Goal: Check status: Check status

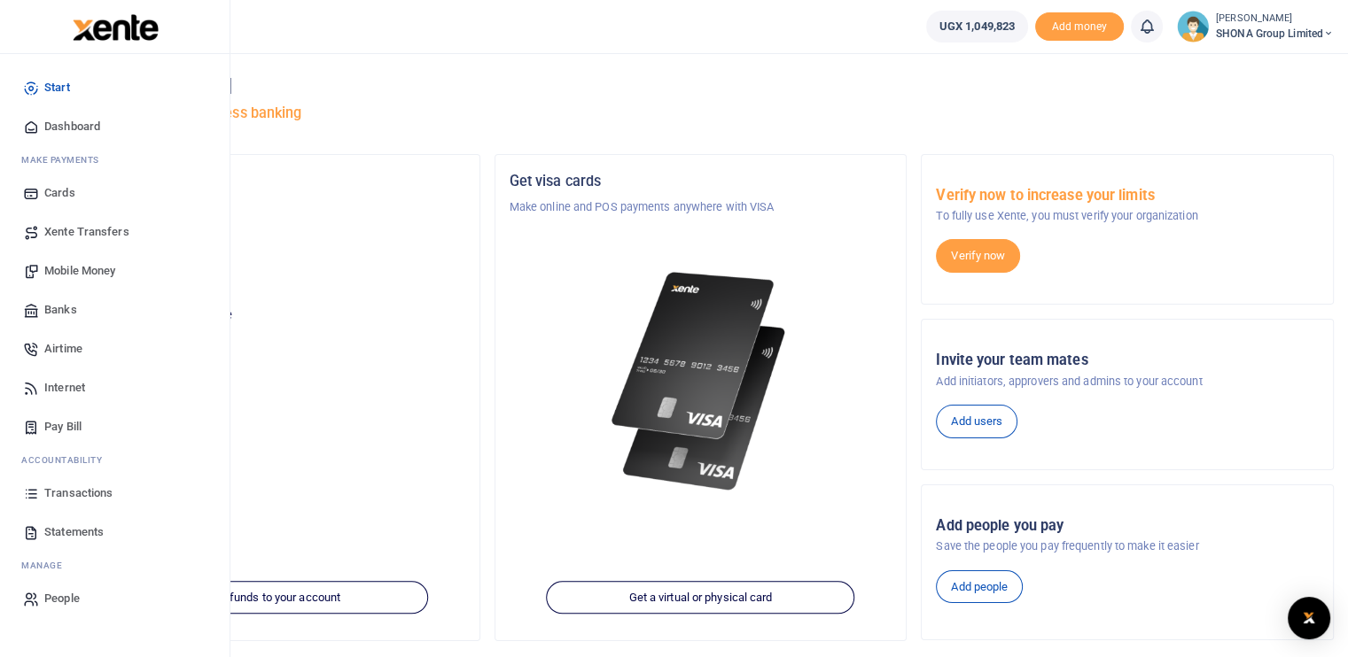
click at [89, 493] on span "Transactions" at bounding box center [78, 494] width 68 height 18
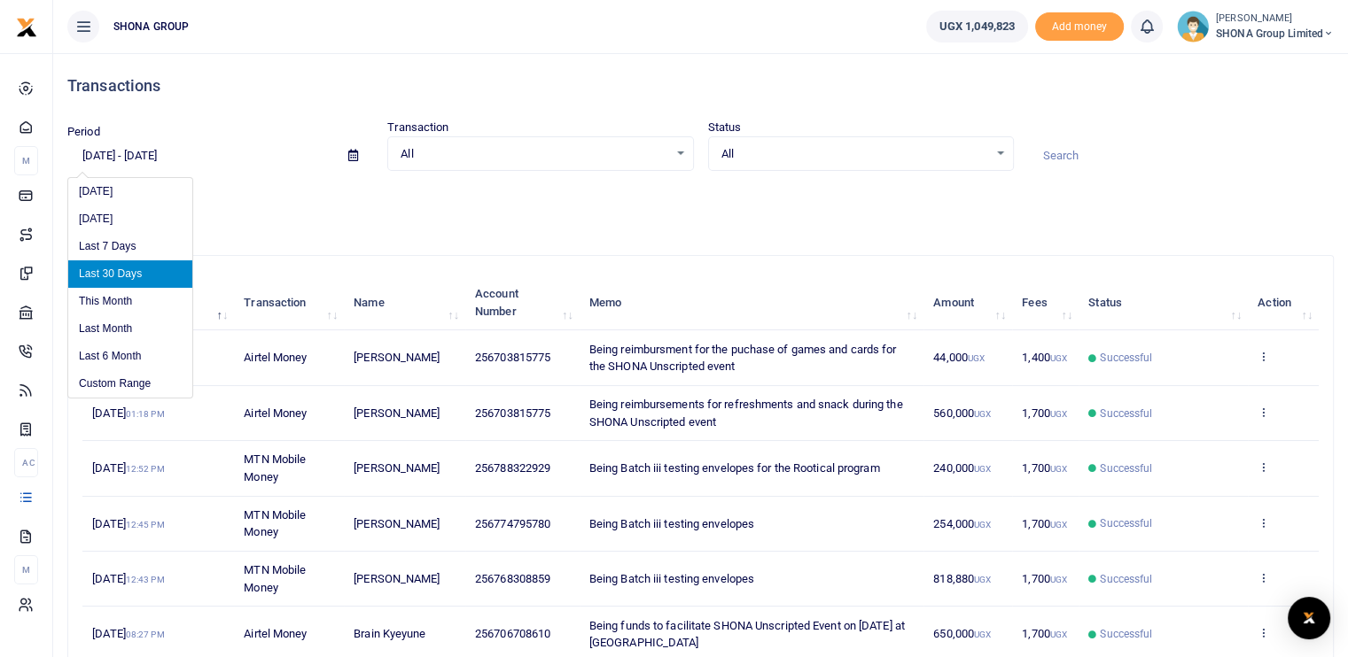
click at [123, 158] on input "[DATE] - [DATE]" at bounding box center [200, 156] width 267 height 30
click at [125, 370] on li "Custom Range" at bounding box center [130, 383] width 124 height 27
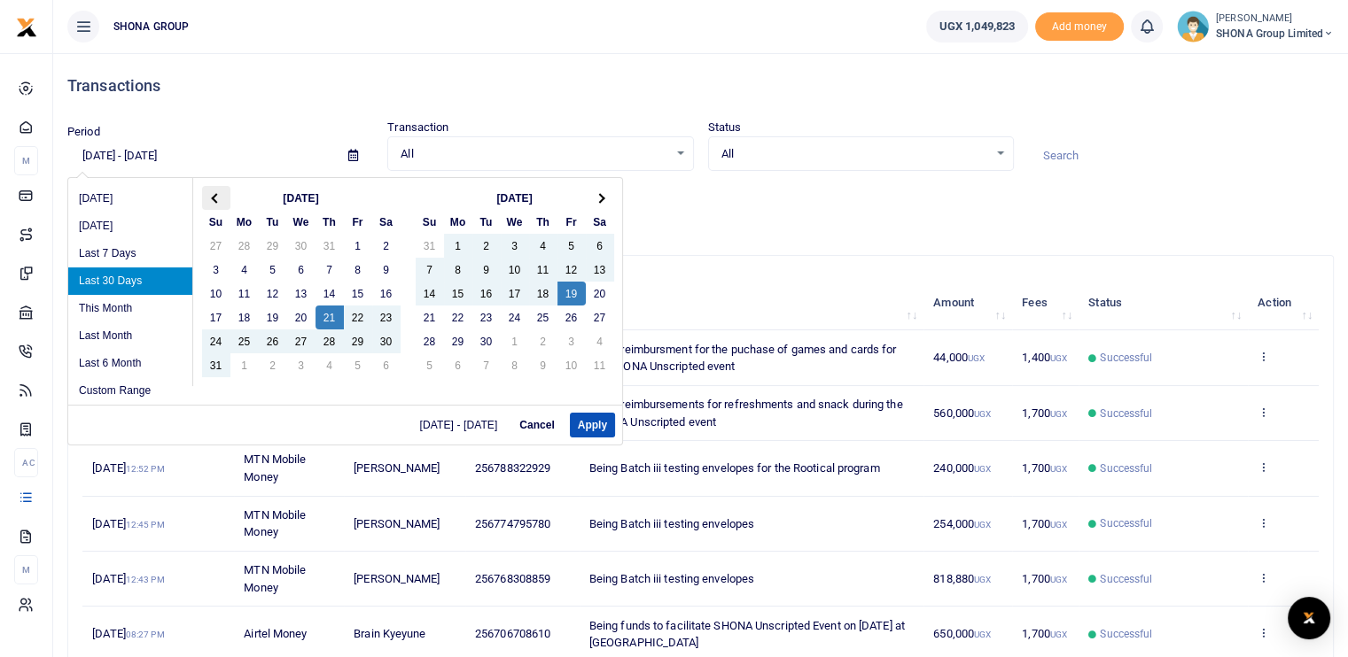
click at [208, 199] on th at bounding box center [216, 198] width 28 height 24
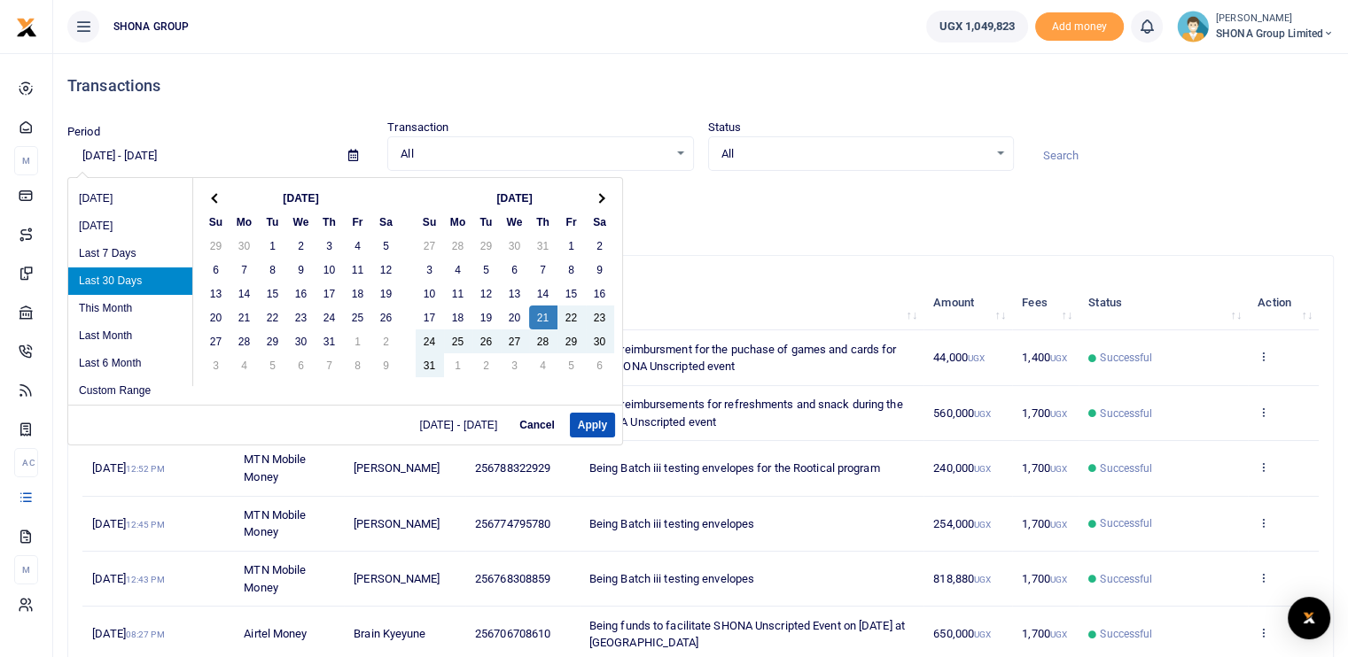
click at [208, 199] on th at bounding box center [216, 198] width 28 height 24
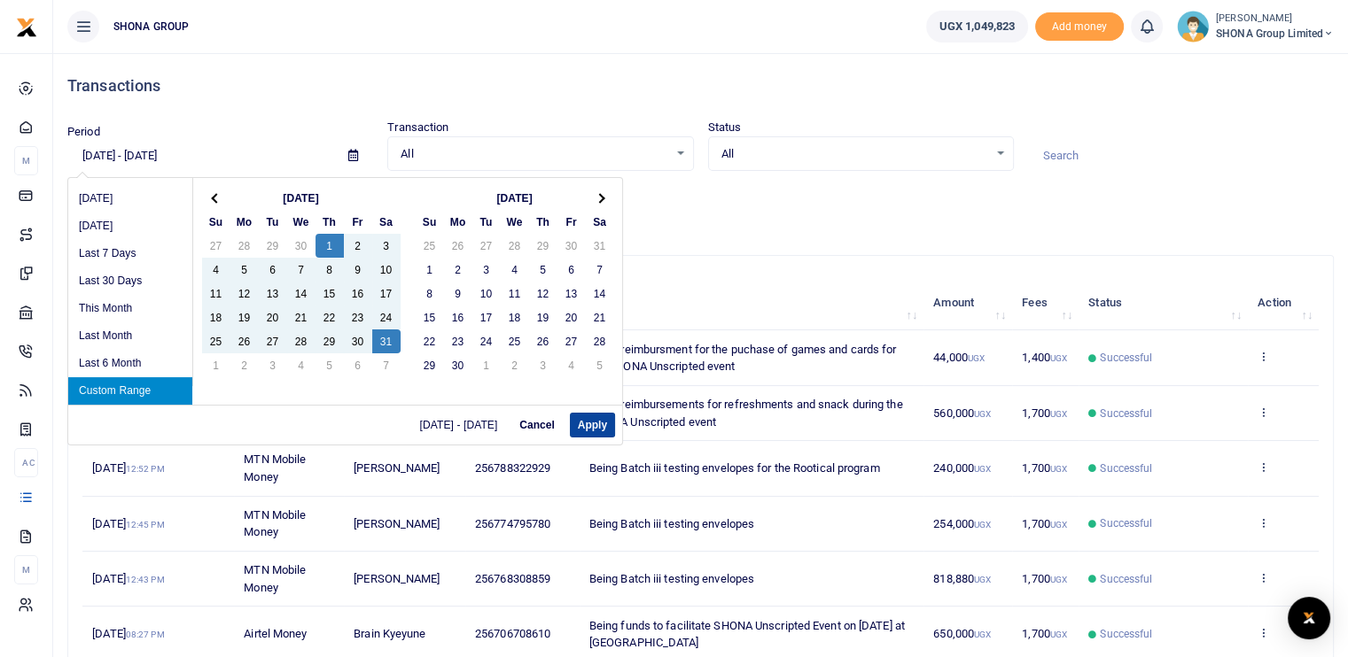
click at [587, 425] on button "Apply" at bounding box center [592, 425] width 45 height 25
type input "[DATE] - [DATE]"
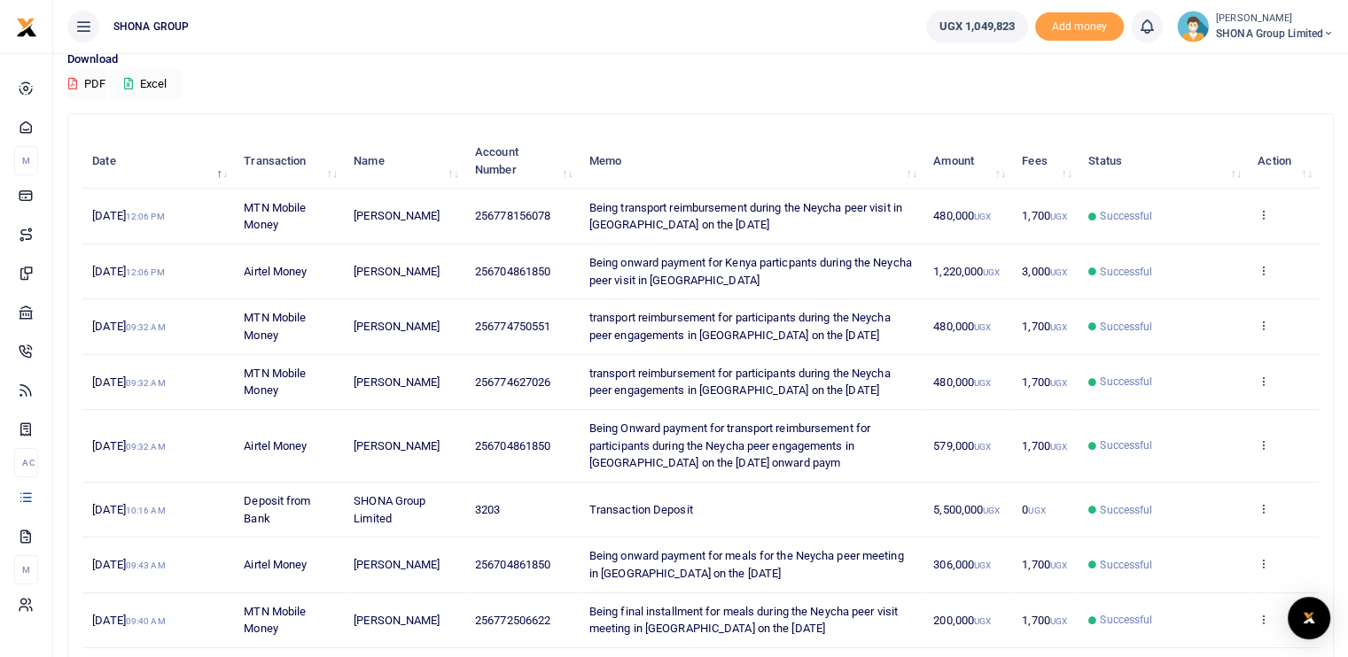
scroll to position [177, 0]
